Goal: Information Seeking & Learning: Learn about a topic

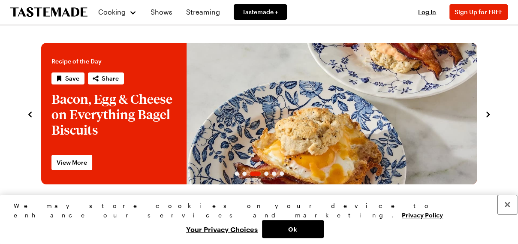
click at [506, 214] on button "Close" at bounding box center [507, 204] width 19 height 19
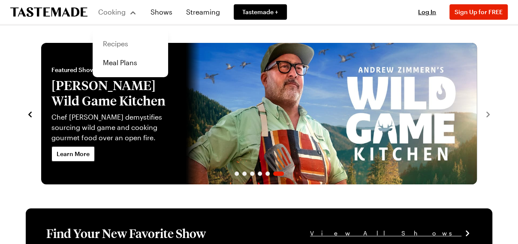
click at [125, 44] on link "Recipes" at bounding box center [130, 43] width 65 height 19
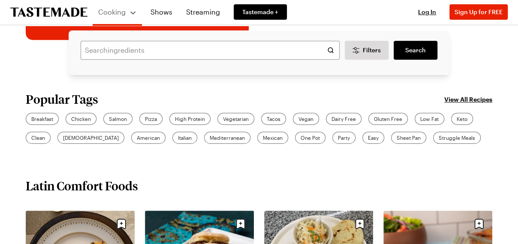
scroll to position [202, 0]
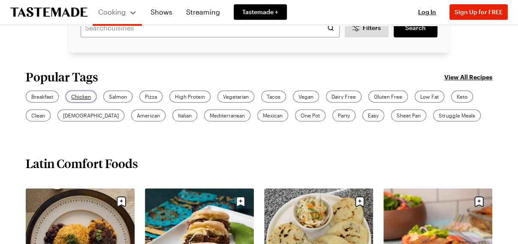
click at [82, 100] on span "Chicken" at bounding box center [81, 97] width 20 height 8
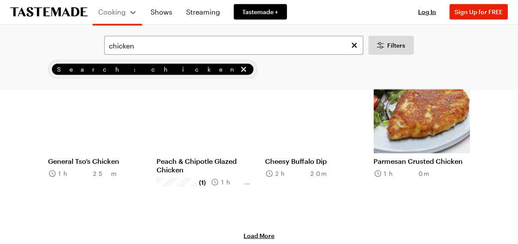
scroll to position [941, 0]
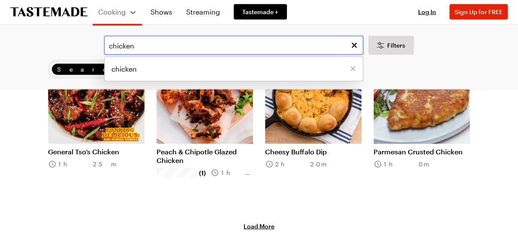
click at [206, 48] on input "chicken" at bounding box center [233, 45] width 259 height 19
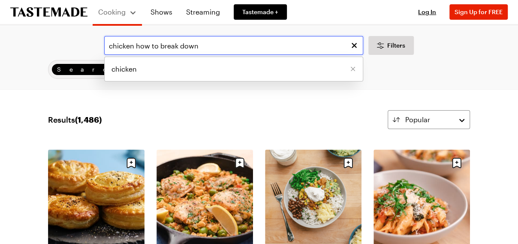
type input "chicken how to break down"
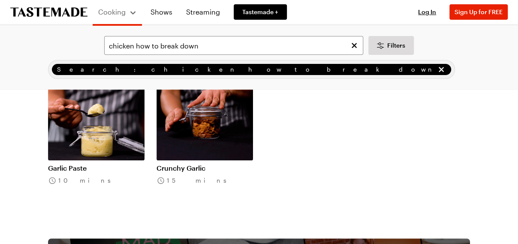
scroll to position [114, 0]
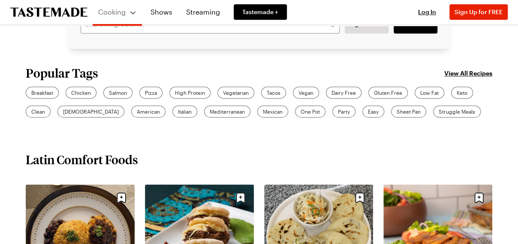
scroll to position [190, 0]
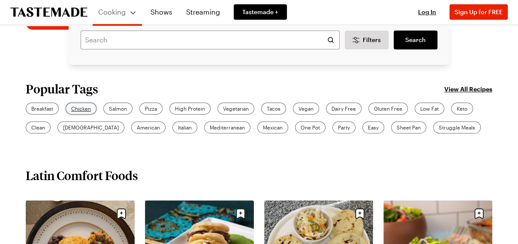
click at [78, 112] on span "Chicken" at bounding box center [81, 109] width 20 height 8
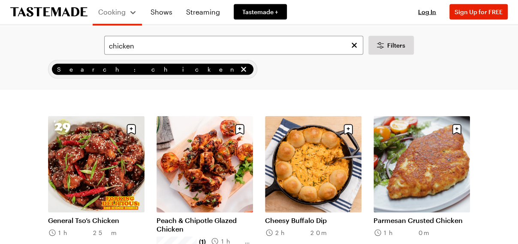
scroll to position [929, 0]
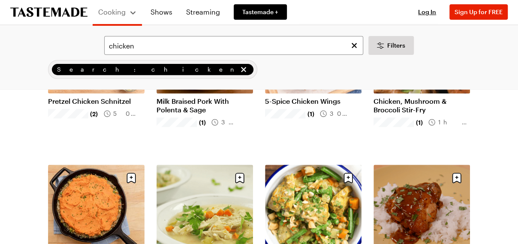
scroll to position [1842, 0]
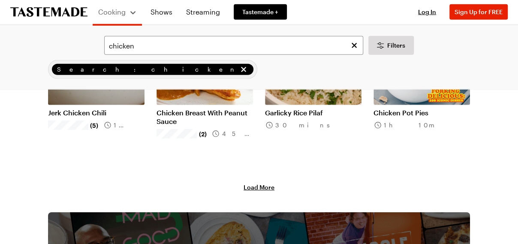
scroll to position [3004, 0]
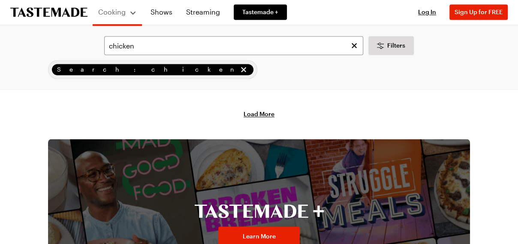
scroll to position [4087, 0]
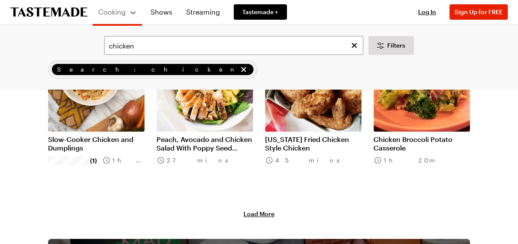
scroll to position [4775, 0]
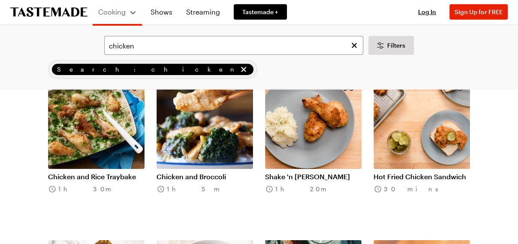
click at [54, 22] on link "Spatchcock Grilled Jerk Chicken" at bounding box center [96, 13] width 97 height 17
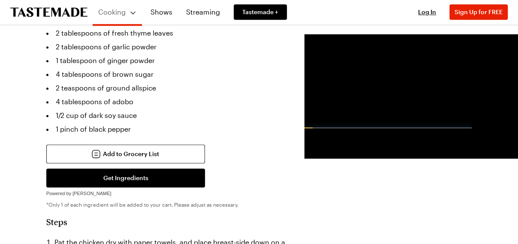
scroll to position [384, 0]
